Goal: Task Accomplishment & Management: Use online tool/utility

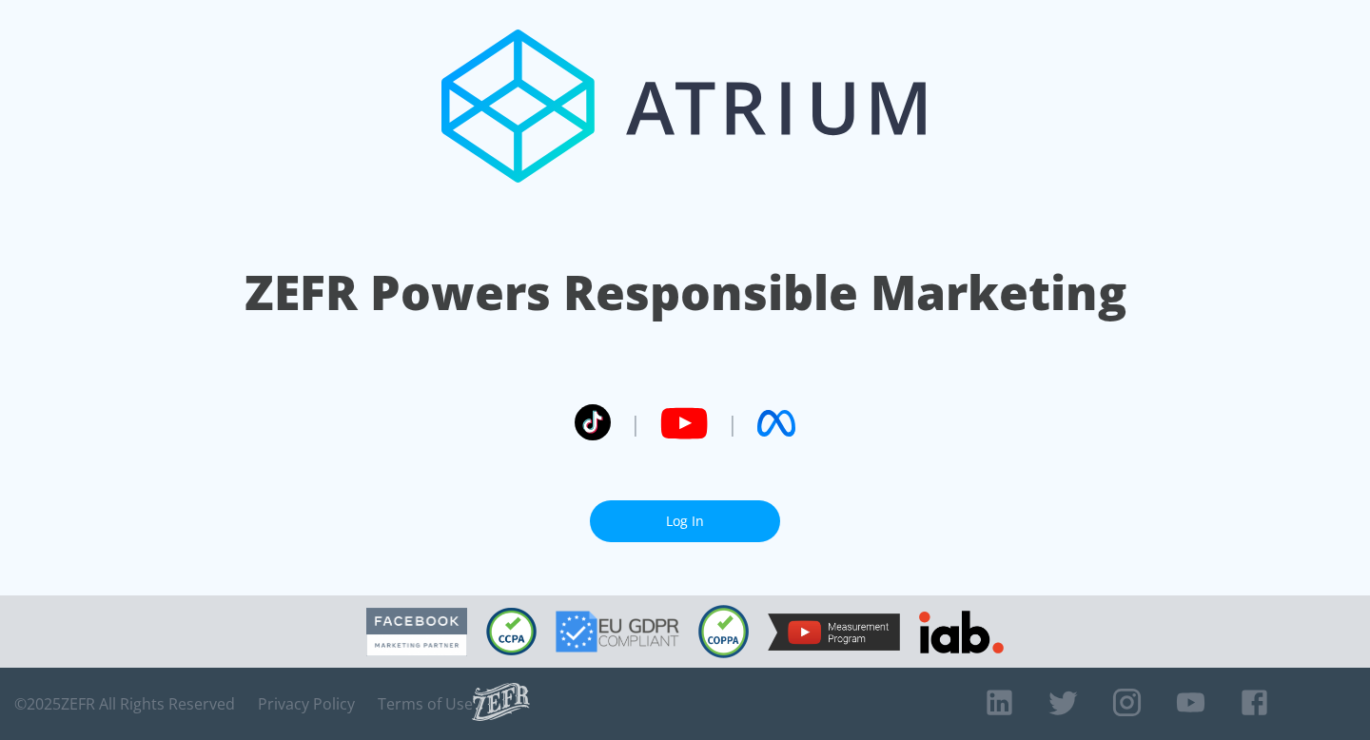
click at [719, 522] on link "Log In" at bounding box center [685, 521] width 190 height 43
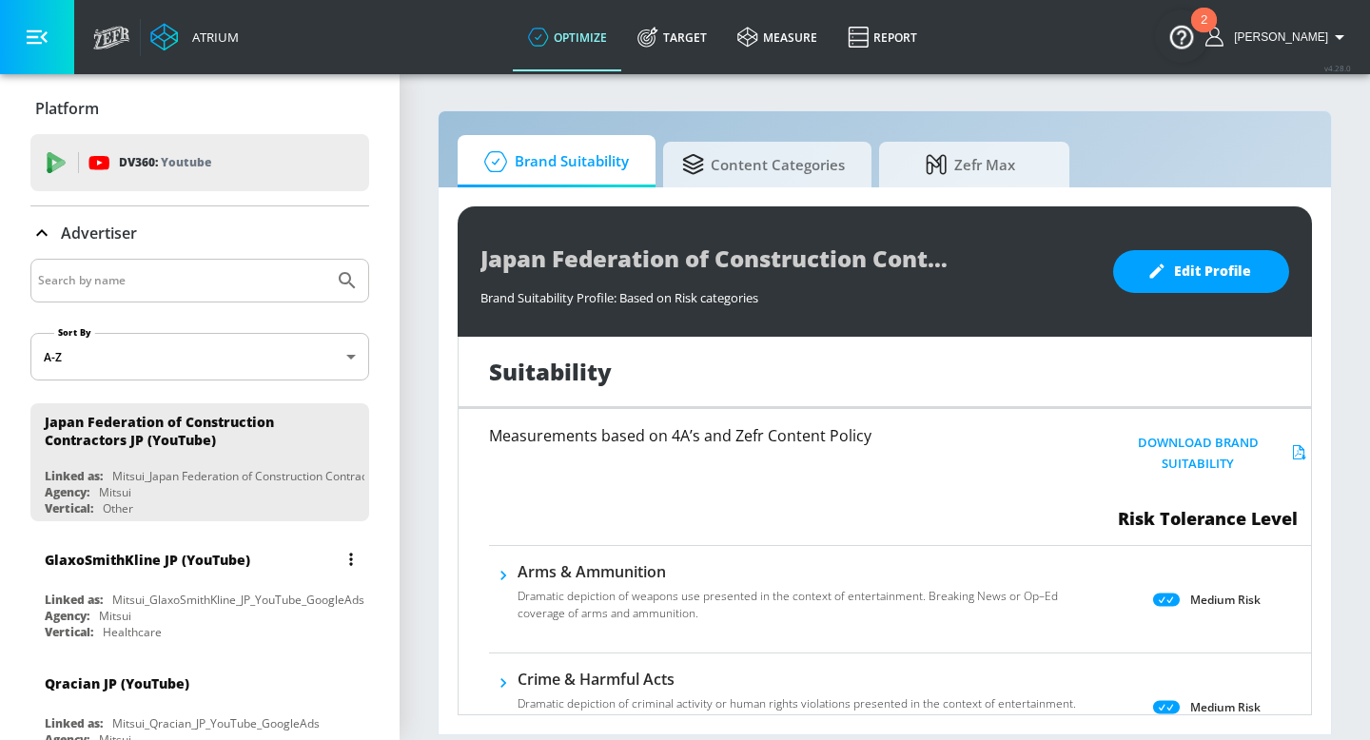
click at [147, 614] on div "Agency: Mitsui" at bounding box center [205, 616] width 320 height 16
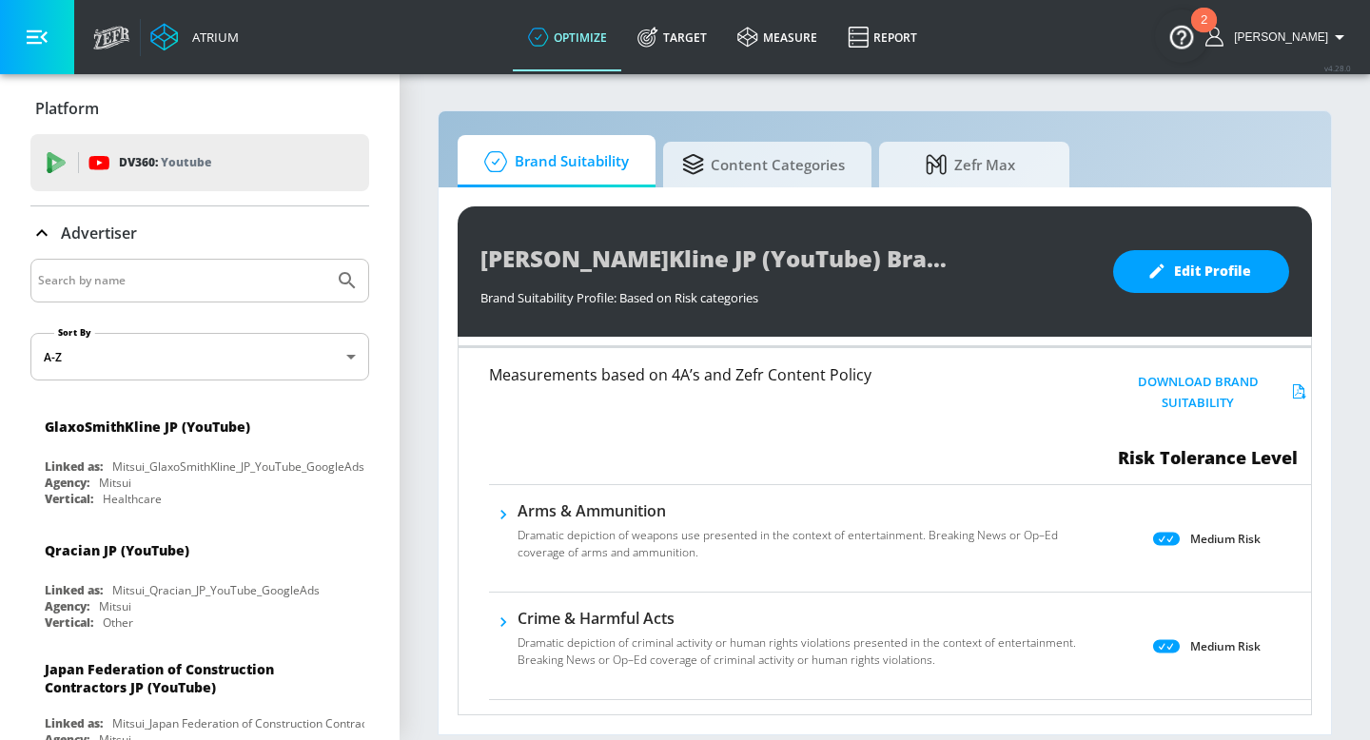
scroll to position [64, 0]
click at [149, 496] on div "Healthcare" at bounding box center [132, 499] width 59 height 16
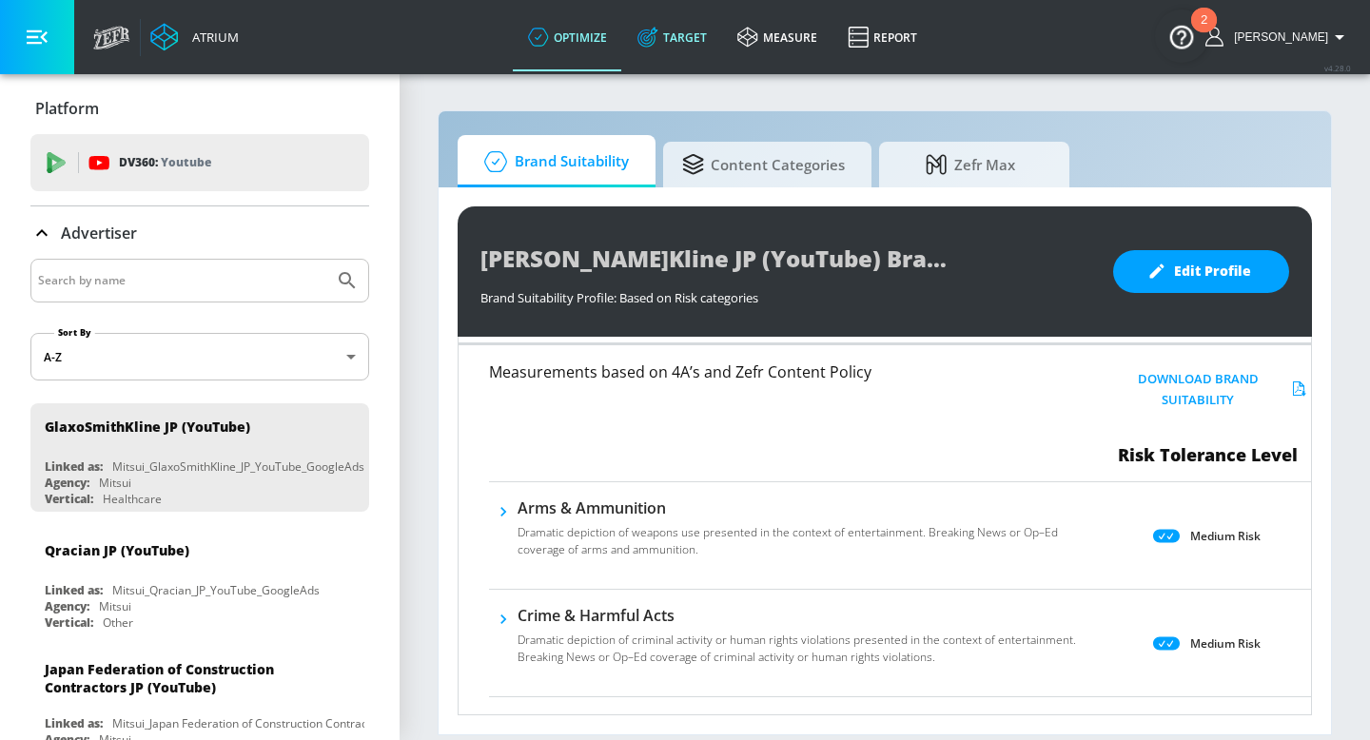
click at [716, 39] on link "Target" at bounding box center [672, 37] width 100 height 69
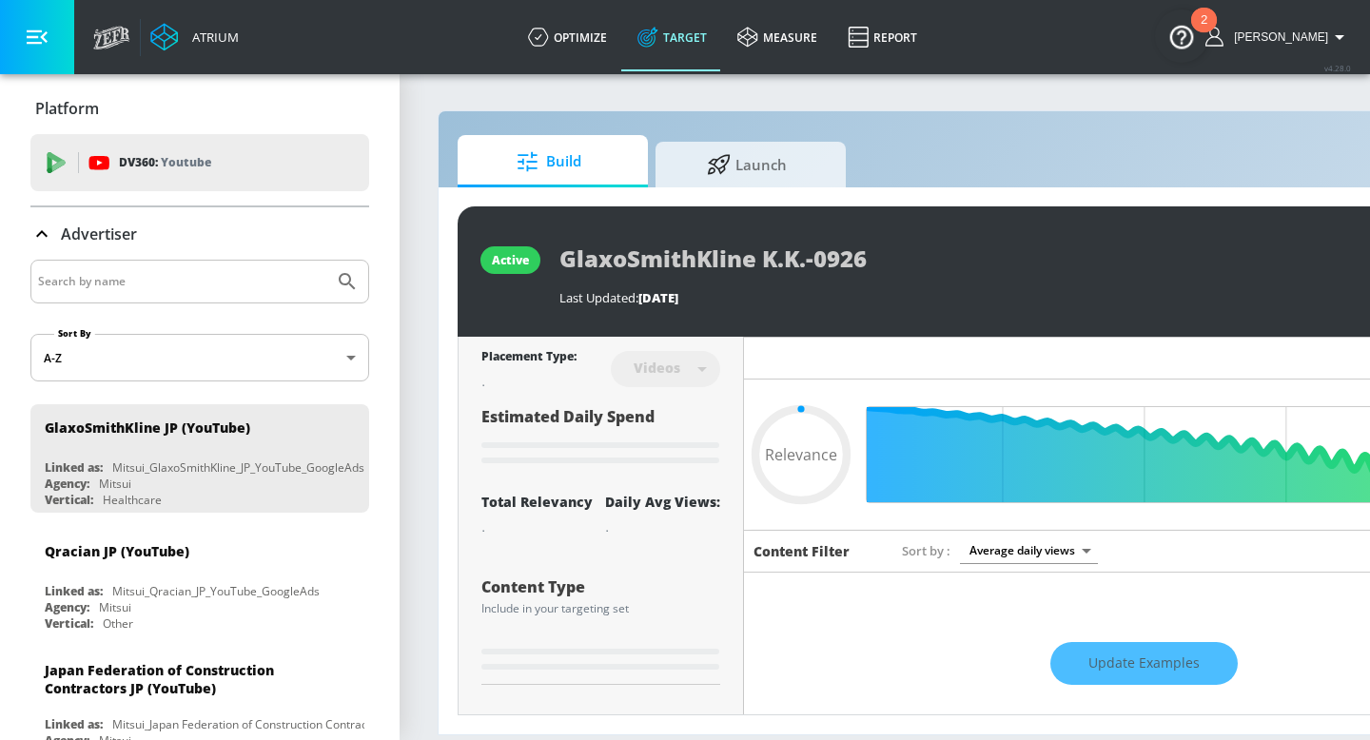
type input "0.49"
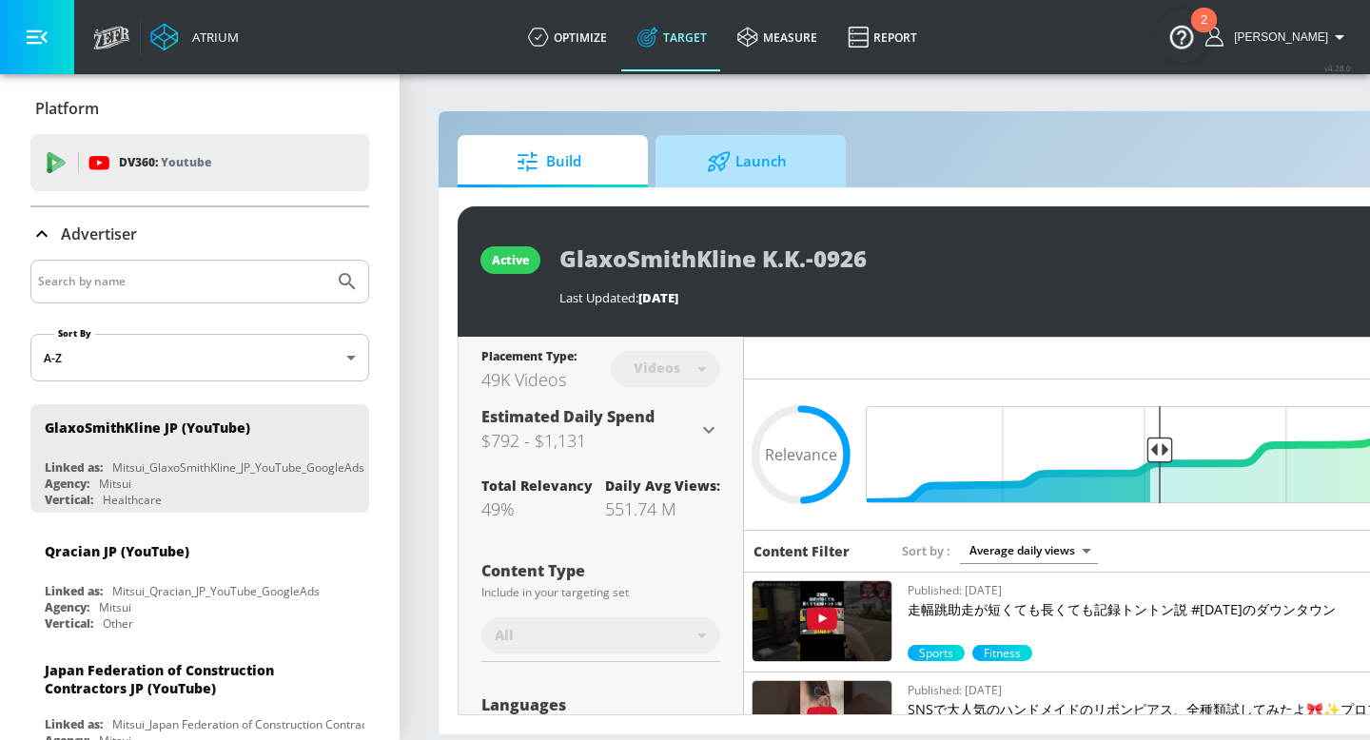
click at [735, 177] on span "Launch" at bounding box center [747, 162] width 145 height 46
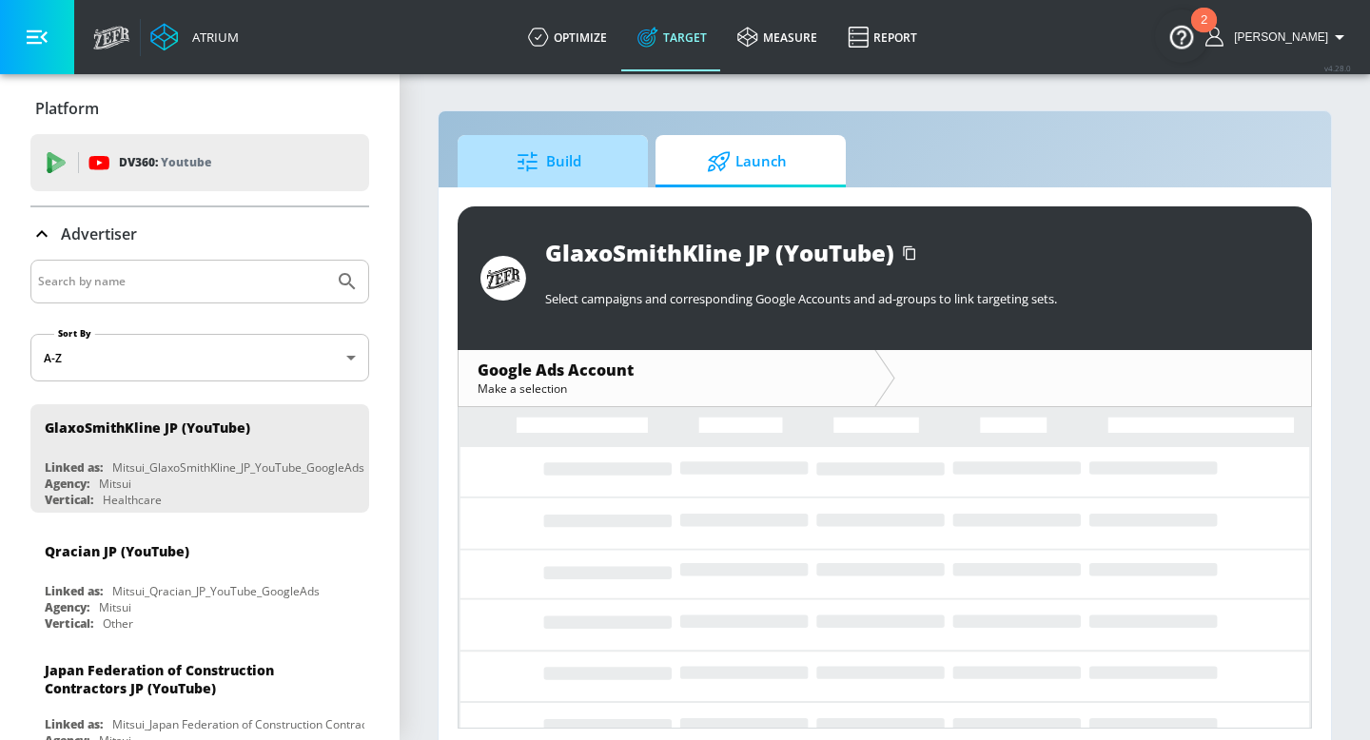
click at [637, 177] on link "Build" at bounding box center [553, 161] width 190 height 52
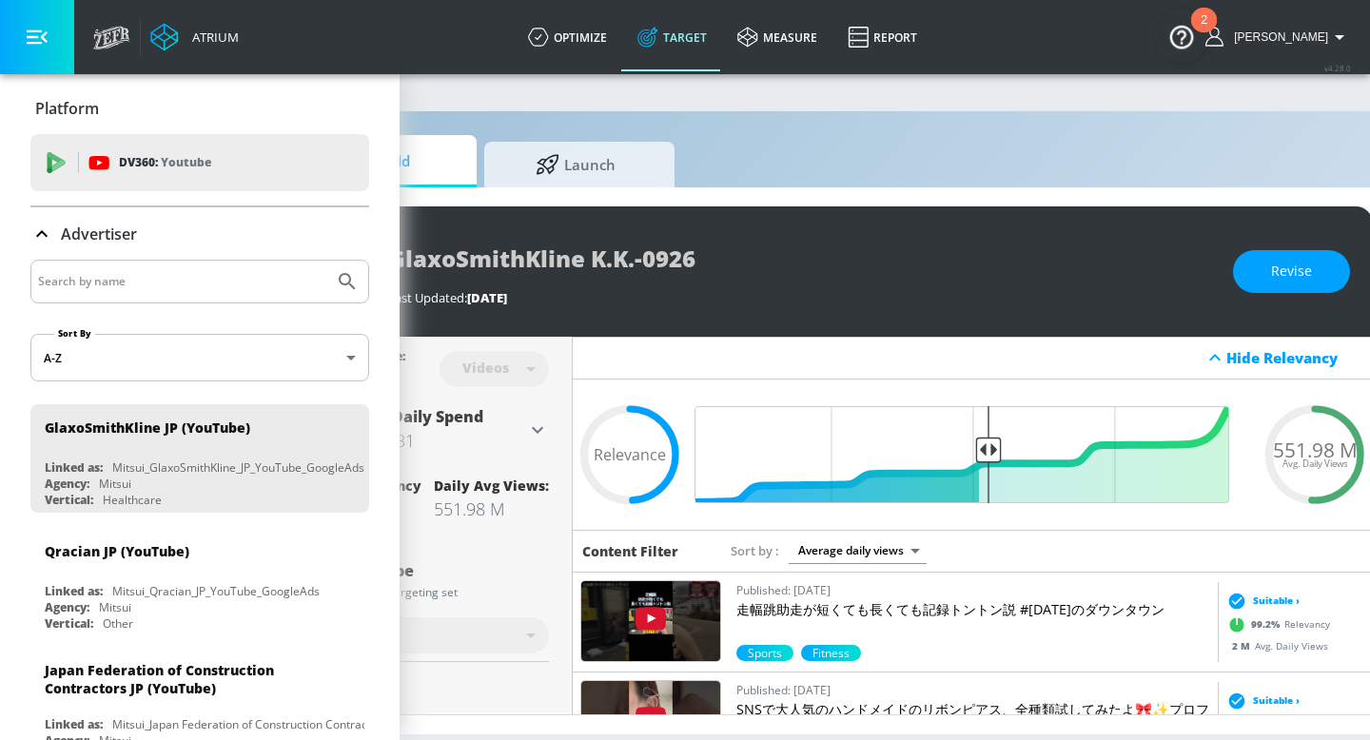
scroll to position [0, 221]
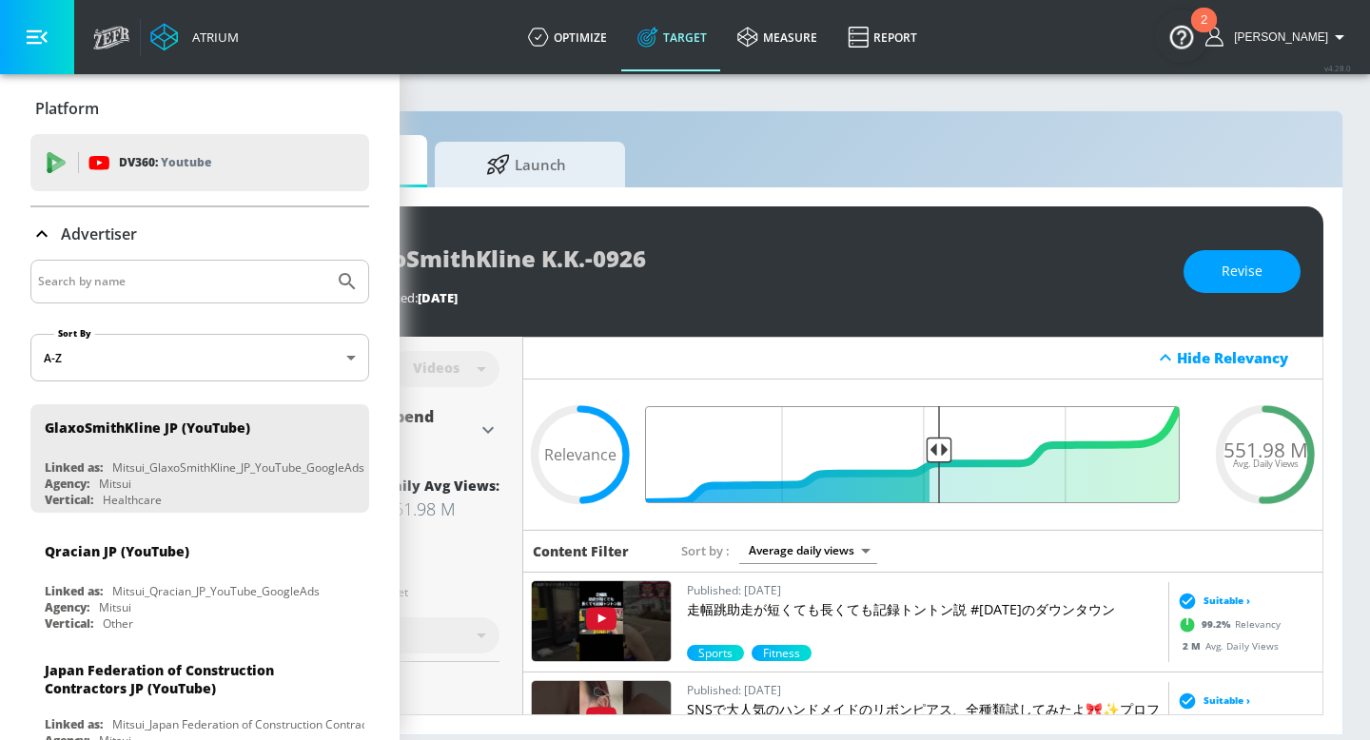
drag, startPoint x: 936, startPoint y: 450, endPoint x: 962, endPoint y: 450, distance: 25.7
click at [962, 450] on input "Final Threshold" at bounding box center [922, 454] width 533 height 97
click at [1263, 280] on button "Revise" at bounding box center [1242, 271] width 117 height 43
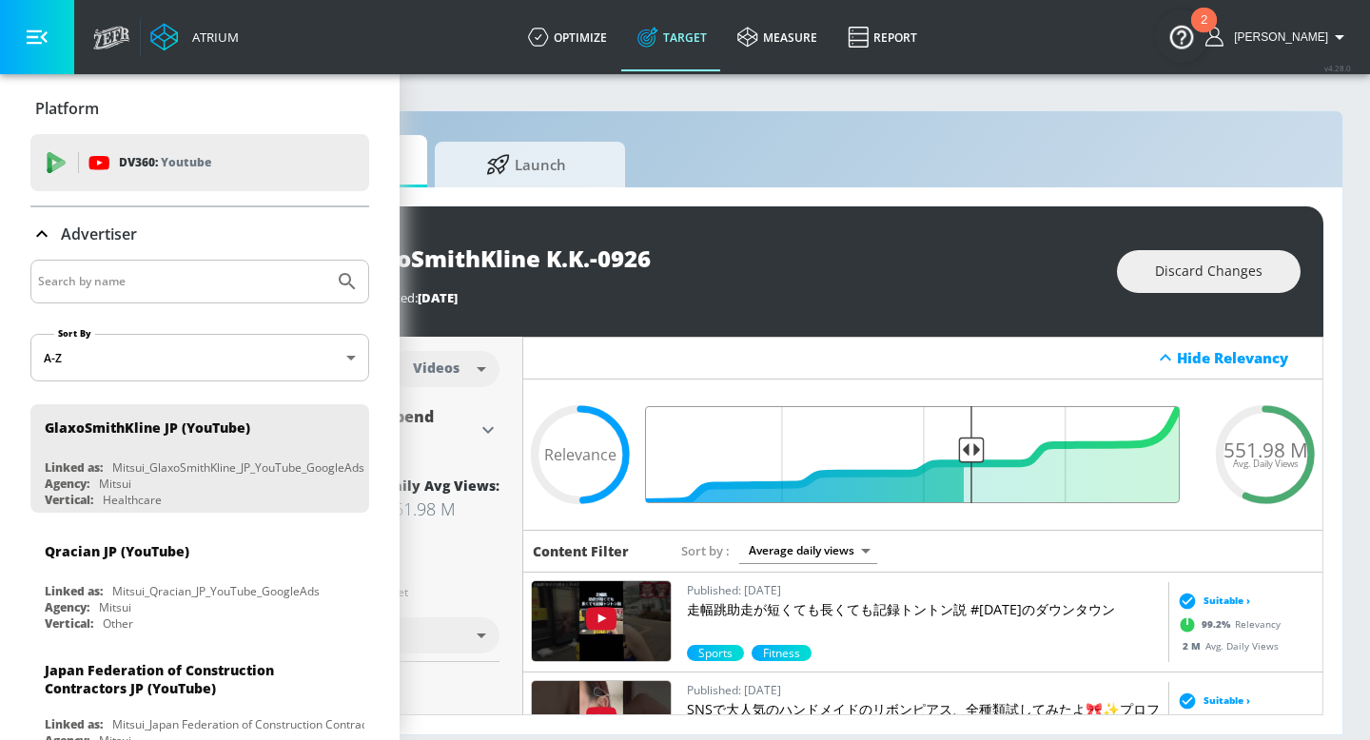
type input "0.44"
drag, startPoint x: 939, startPoint y: 445, endPoint x: 968, endPoint y: 449, distance: 28.8
click at [968, 449] on input "Final Threshold" at bounding box center [922, 454] width 533 height 97
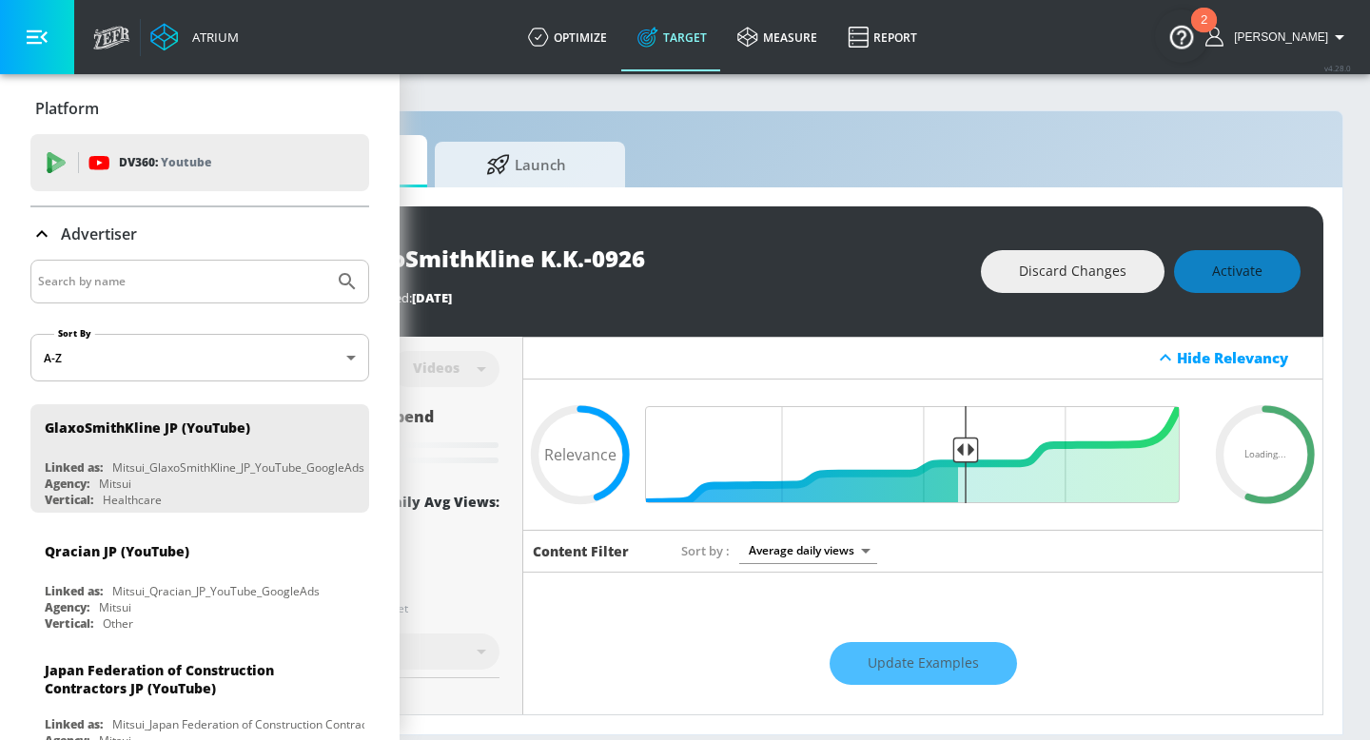
click at [970, 671] on div "Update Examples" at bounding box center [922, 664] width 799 height 67
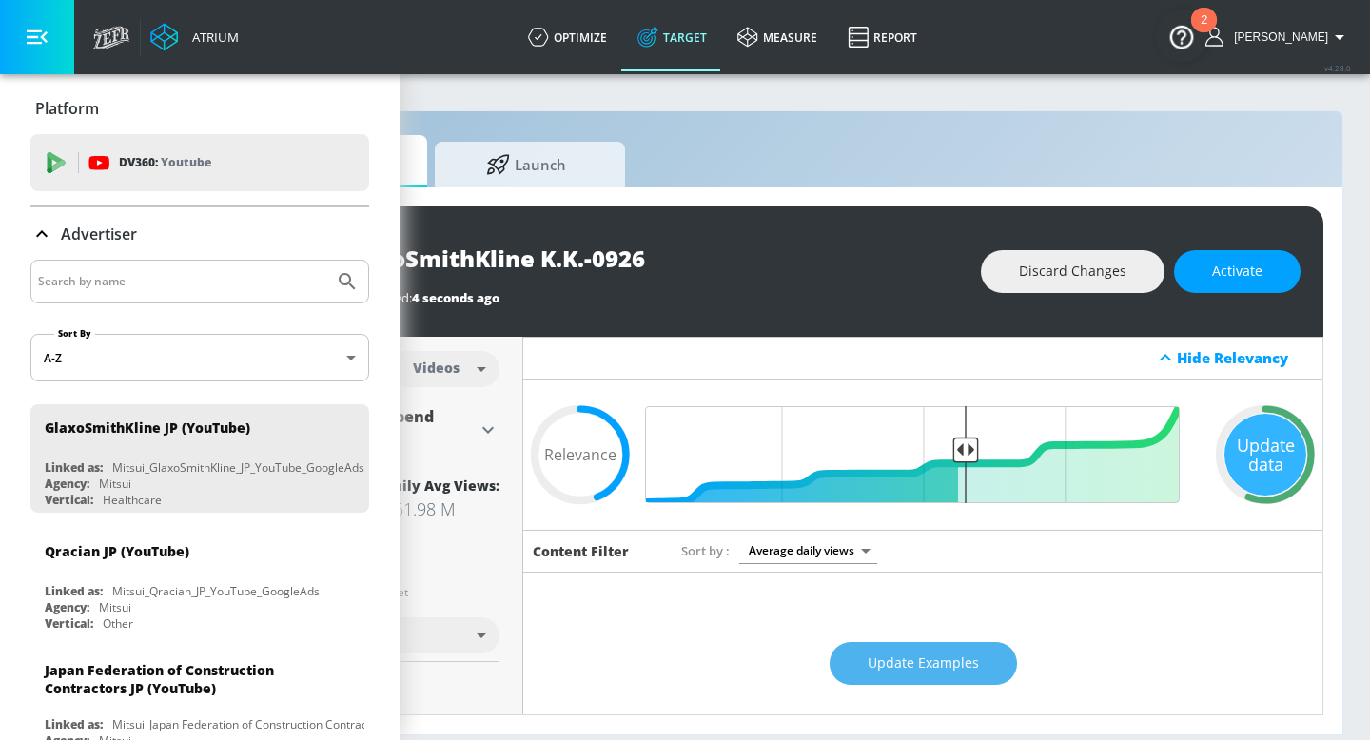
click at [911, 675] on span "Update Examples" at bounding box center [923, 664] width 111 height 24
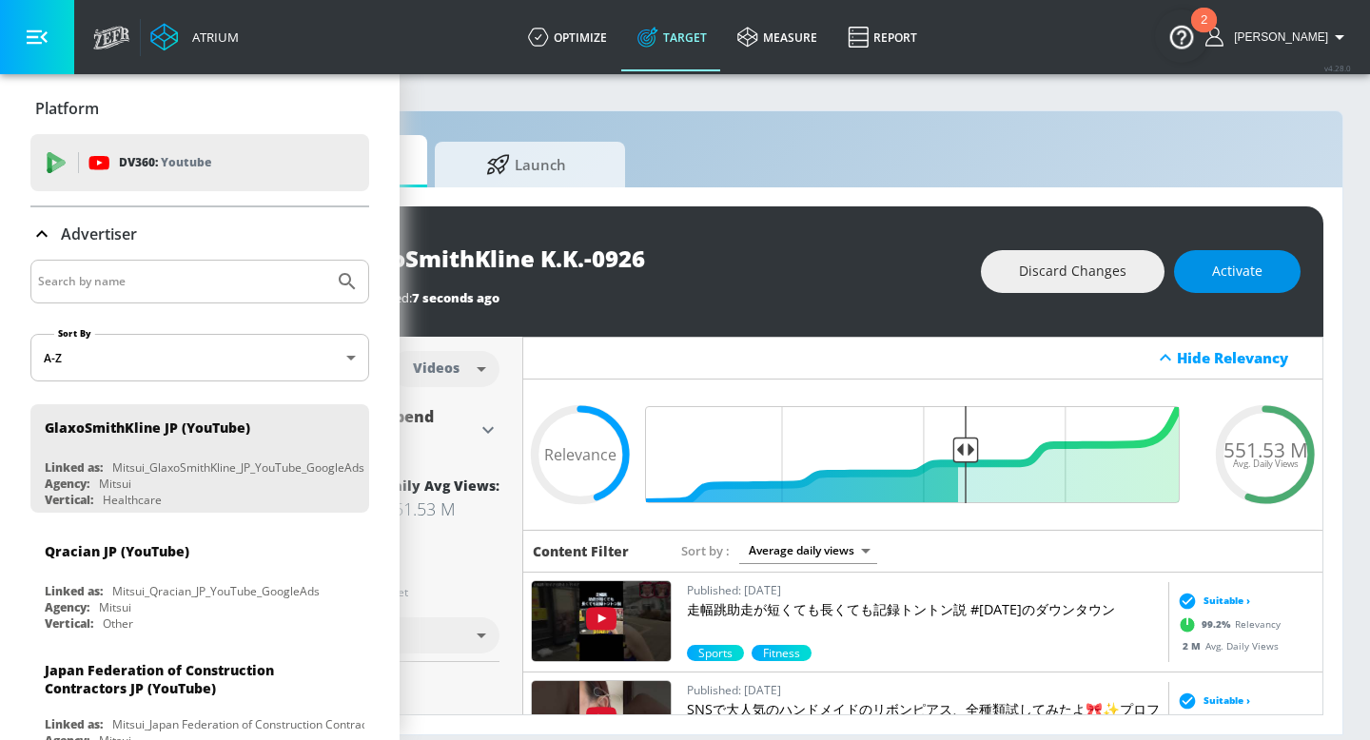
click at [1214, 279] on span "Activate" at bounding box center [1237, 272] width 50 height 24
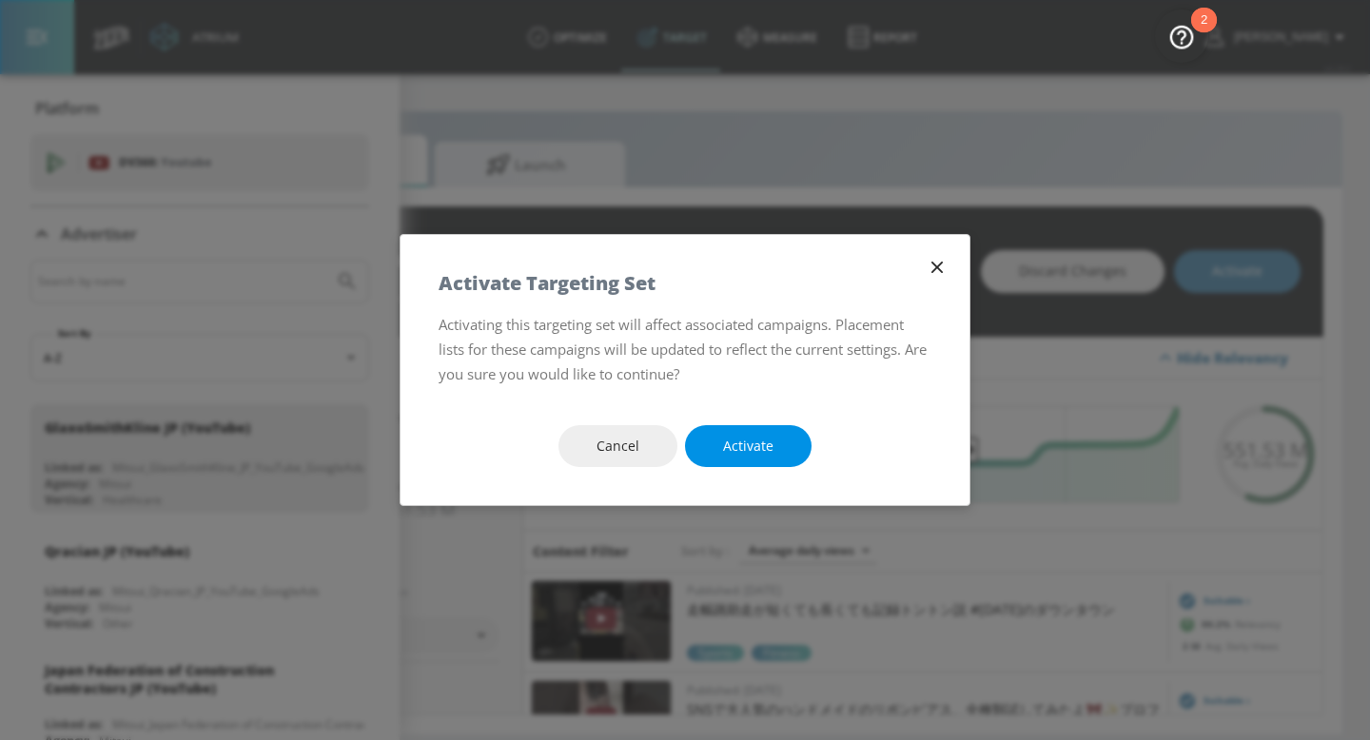
click at [767, 431] on button "Activate" at bounding box center [748, 446] width 127 height 43
